Goal: Task Accomplishment & Management: Manage account settings

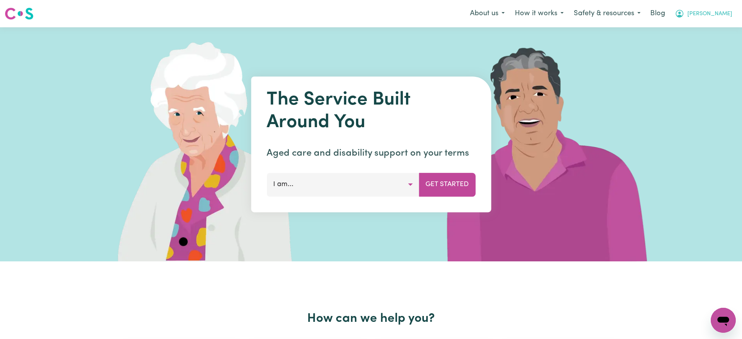
click at [719, 11] on span "[PERSON_NAME]" at bounding box center [709, 14] width 45 height 9
drag, startPoint x: 721, startPoint y: 40, endPoint x: 721, endPoint y: 33, distance: 7.0
click at [721, 40] on link "Logout" at bounding box center [706, 44] width 62 height 15
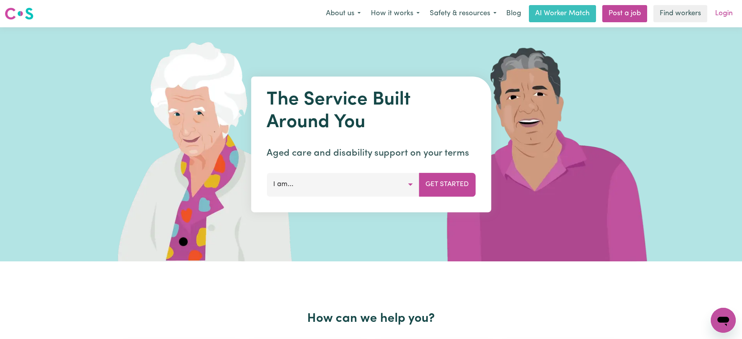
click at [722, 15] on link "Login" at bounding box center [723, 13] width 27 height 17
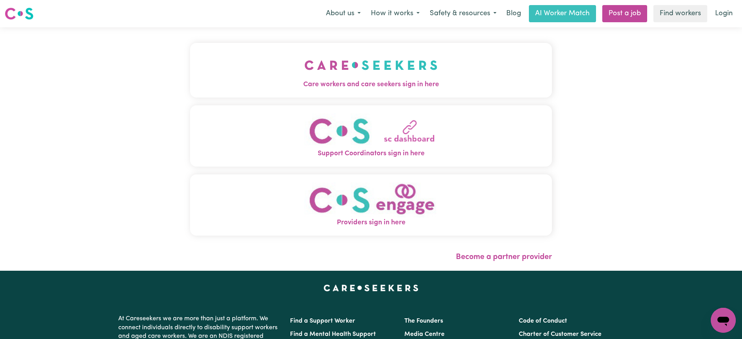
click at [402, 76] on img "Care workers and care seekers sign in here" at bounding box center [370, 65] width 133 height 29
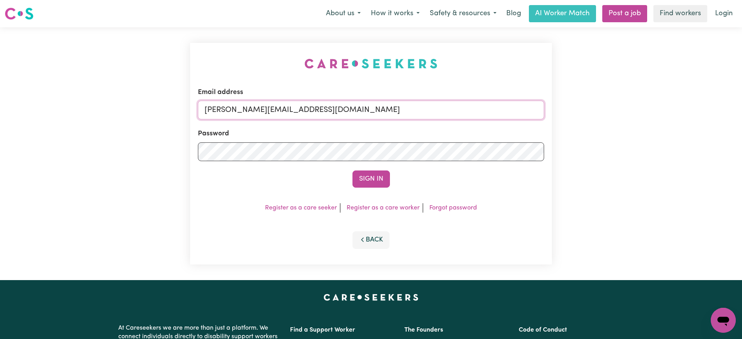
click at [371, 111] on input "[PERSON_NAME][EMAIL_ADDRESS][DOMAIN_NAME]" at bounding box center [371, 110] width 346 height 19
drag, startPoint x: 252, startPoint y: 109, endPoint x: 624, endPoint y: 110, distance: 371.7
click at [624, 110] on div "Email address [EMAIL_ADDRESS][DOMAIN_NAME] Password Sign In Register as a care …" at bounding box center [371, 153] width 742 height 253
type input "superuser~[EMAIL_ADDRESS][DOMAIN_NAME]"
click at [352, 170] on button "Sign In" at bounding box center [370, 178] width 37 height 17
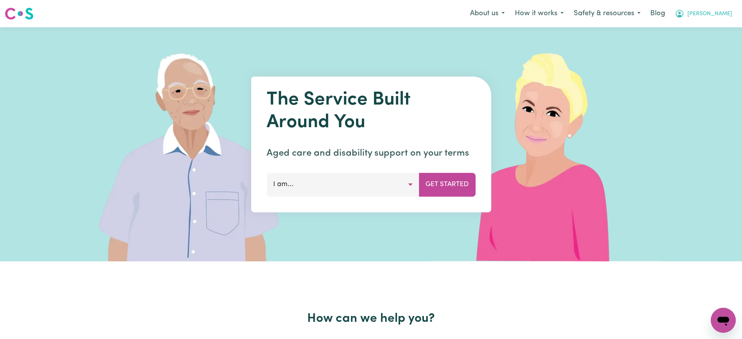
click at [710, 20] on button "[PERSON_NAME]" at bounding box center [702, 13] width 67 height 16
click at [693, 46] on link "Logout" at bounding box center [706, 44] width 62 height 15
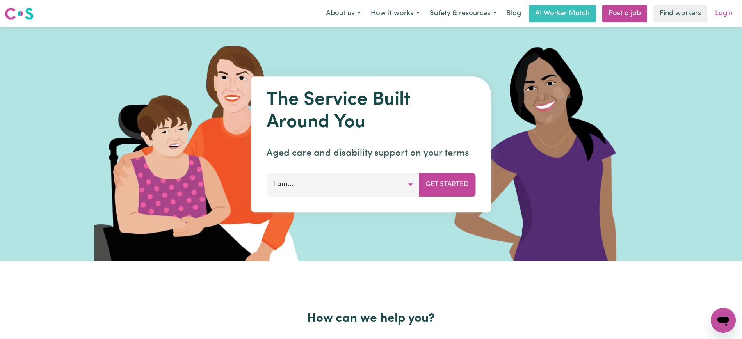
click at [712, 18] on link "Login" at bounding box center [723, 13] width 27 height 17
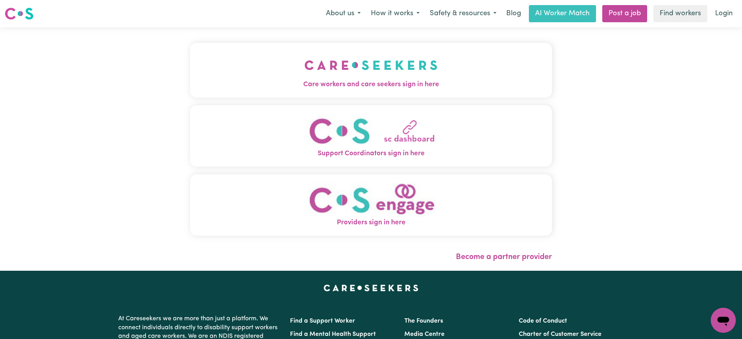
click at [375, 199] on img "Providers sign in here" at bounding box center [370, 199] width 133 height 35
